Goal: Contribute content

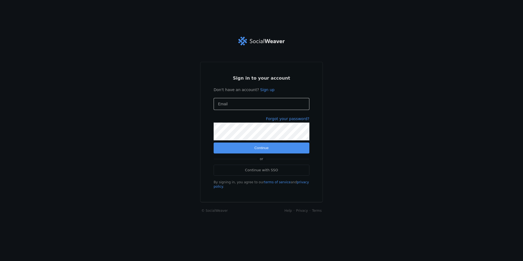
click at [238, 98] on form "Sign in to your account Don't have an account? Sign up Email Forgot your passwo…" at bounding box center [262, 131] width 96 height 113
click at [238, 105] on input "Email" at bounding box center [261, 104] width 87 height 7
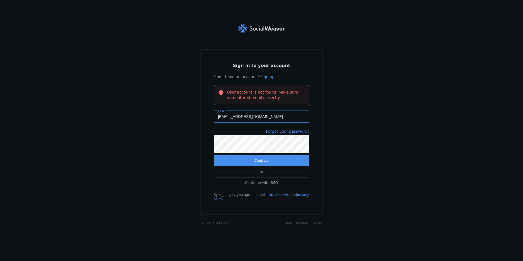
click at [276, 117] on input "[EMAIL_ADDRESS][DOMAIN_NAME]" at bounding box center [261, 116] width 87 height 7
type input "[EMAIL_ADDRESS][DOMAIN_NAME]"
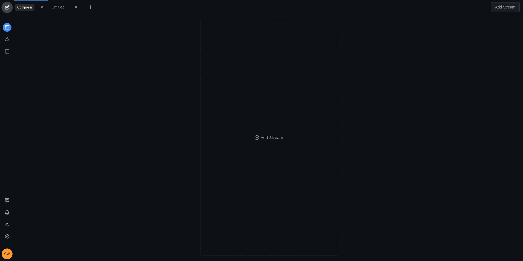
click at [7, 4] on span "undefined" at bounding box center [7, 7] width 11 height 11
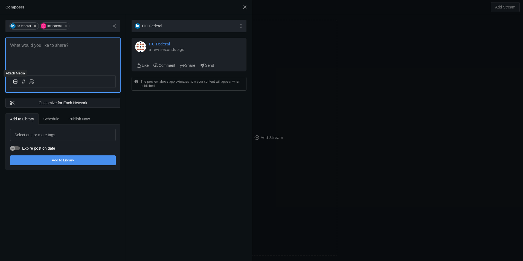
click at [14, 81] on icon at bounding box center [15, 81] width 5 height 5
click at [0, 0] on input "file" at bounding box center [0, 0] width 0 height 0
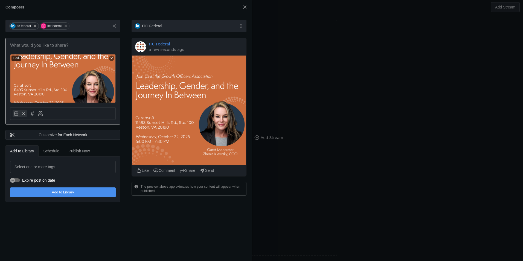
click at [38, 48] on p at bounding box center [63, 45] width 106 height 6
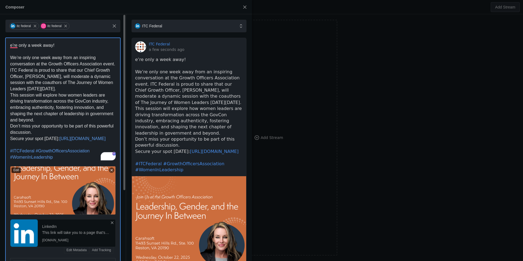
click at [9, 44] on div "e’re only a week away! We’re only one week away from an inspiring conversation …" at bounding box center [63, 145] width 114 height 215
click at [13, 45] on span "e’re only a week away!" at bounding box center [32, 45] width 44 height 5
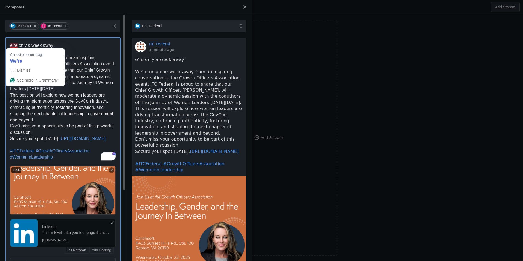
click at [13, 45] on span "e’re only a week away!" at bounding box center [32, 45] width 44 height 5
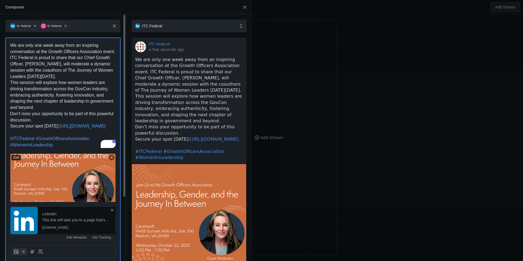
click at [100, 107] on p "This session will explore how women leaders are driving transformation across t…" at bounding box center [63, 95] width 106 height 31
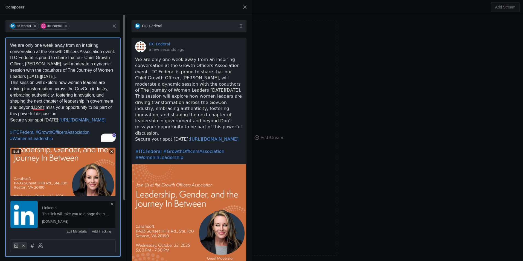
click at [65, 117] on p "Secure your spot [DATE]: [URL][DOMAIN_NAME]" at bounding box center [63, 120] width 106 height 6
click at [36, 107] on span "This session will explore how women leaders are driving transformation across t…" at bounding box center [62, 98] width 104 height 36
click at [69, 113] on p "This session will explore how women leaders are driving transformation across t…" at bounding box center [63, 98] width 106 height 37
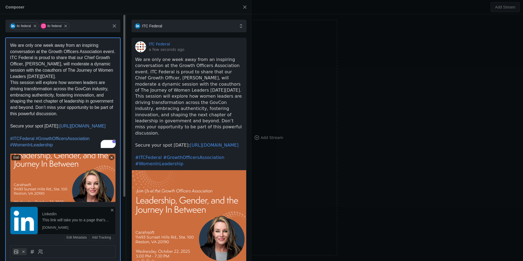
click at [112, 209] on line at bounding box center [112, 210] width 2 height 2
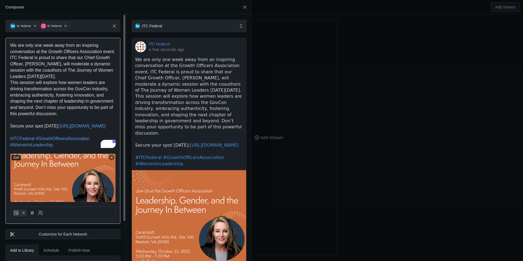
click at [37, 212] on div at bounding box center [34, 212] width 8 height 7
click at [40, 212] on circle at bounding box center [40, 212] width 2 height 2
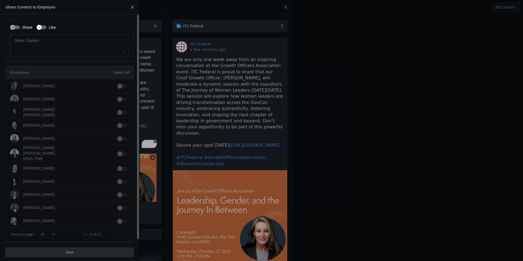
click at [39, 26] on icon "button" at bounding box center [38, 27] width 3 height 3
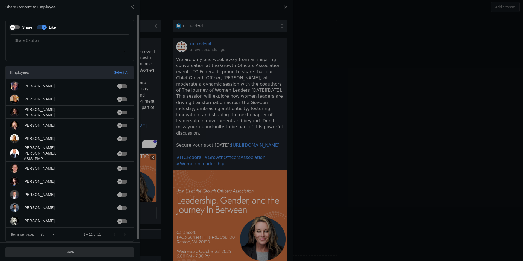
click at [18, 27] on div "button" at bounding box center [15, 27] width 10 height 4
click at [123, 71] on div "Select All" at bounding box center [121, 72] width 16 height 5
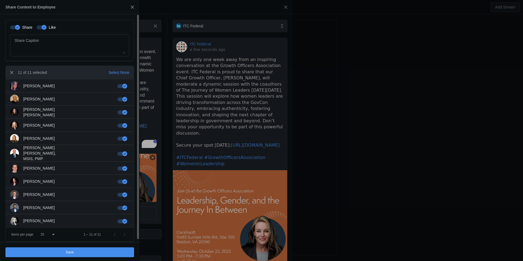
click at [86, 253] on span "undefined" at bounding box center [69, 252] width 129 height 10
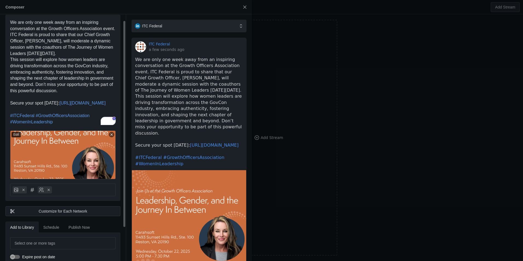
scroll to position [46, 0]
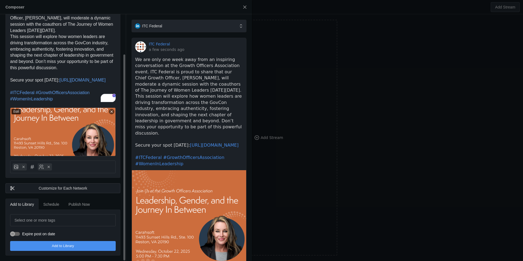
click at [85, 201] on span "Publish Now" at bounding box center [79, 204] width 21 height 11
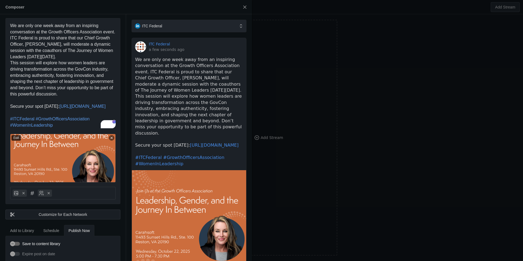
scroll to position [0, 0]
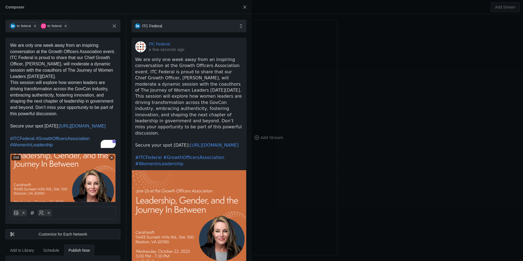
click at [107, 52] on span "We are only one week away from an inspiring conversation at the Growth Officers…" at bounding box center [63, 61] width 106 height 36
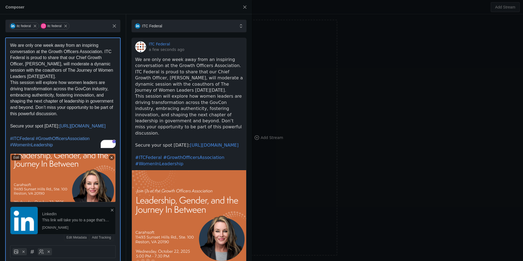
click at [16, 57] on span "We are only one week away from an inspiring conversation at the Growth Officers…" at bounding box center [62, 61] width 104 height 36
drag, startPoint x: 37, startPoint y: 68, endPoint x: 25, endPoint y: 76, distance: 14.0
click at [25, 76] on span "We are only one week away from an inspiring conversation at the Growth Officers…" at bounding box center [62, 61] width 104 height 36
drag, startPoint x: 22, startPoint y: 76, endPoint x: 64, endPoint y: 63, distance: 43.2
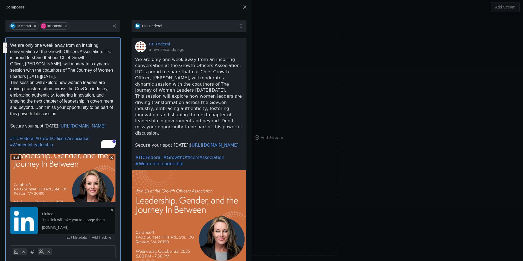
click at [64, 63] on span "We are only one week away from an inspiring conversation at the Growth Officers…" at bounding box center [62, 61] width 104 height 36
click at [58, 114] on p "This session will explore how women leaders are driving transformation across t…" at bounding box center [63, 98] width 106 height 37
click at [86, 118] on p "To enrich screen reader interactions, please activate Accessibility in Grammarl…" at bounding box center [63, 120] width 106 height 6
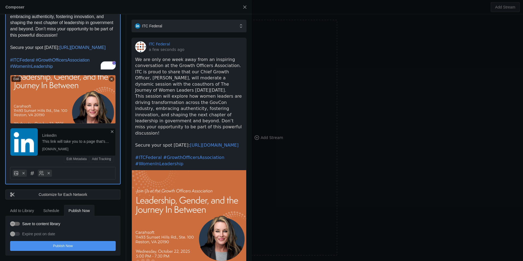
click at [113, 132] on icon at bounding box center [112, 131] width 4 height 4
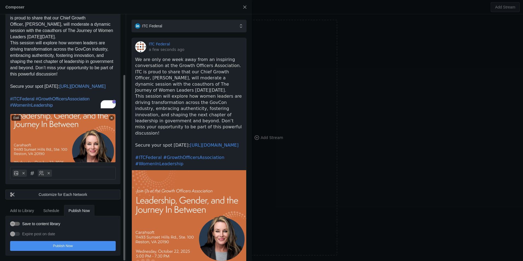
click at [91, 250] on span "undefined" at bounding box center [63, 246] width 106 height 10
